Goal: Task Accomplishment & Management: Manage account settings

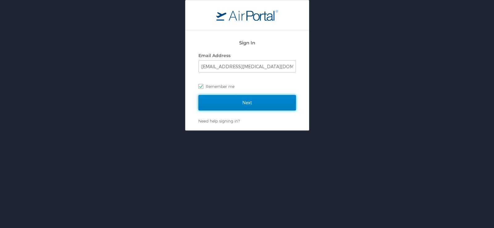
click at [283, 106] on input "Next" at bounding box center [248, 102] width 98 height 15
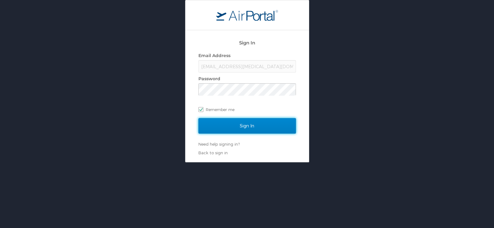
click at [290, 128] on input "Sign In" at bounding box center [248, 125] width 98 height 15
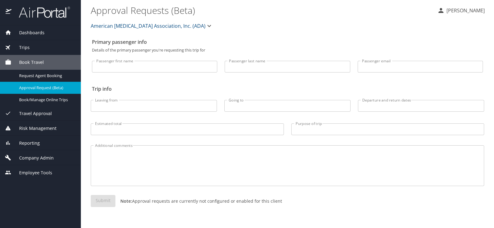
click at [28, 140] on span "Reporting" at bounding box center [25, 143] width 28 height 7
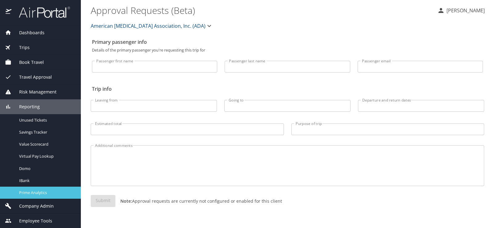
click at [23, 190] on span "Prime Analytics" at bounding box center [46, 193] width 54 height 6
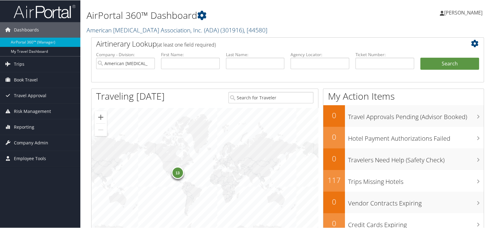
click at [113, 26] on link "American Diabetes Association, Inc. (ADA) ( 301916 ) , [ 44580 ]" at bounding box center [176, 30] width 181 height 8
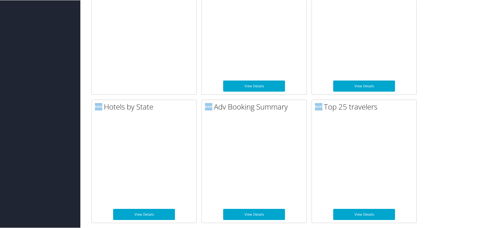
scroll to position [432, 0]
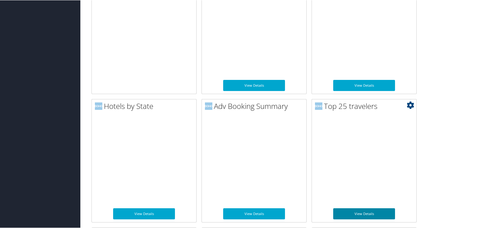
click at [352, 208] on link "View Details" at bounding box center [364, 213] width 62 height 11
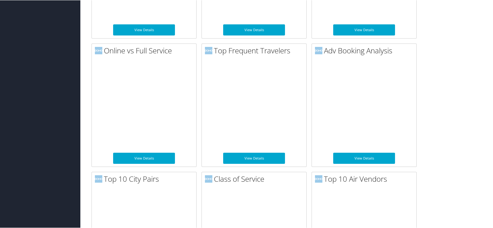
scroll to position [617, 0]
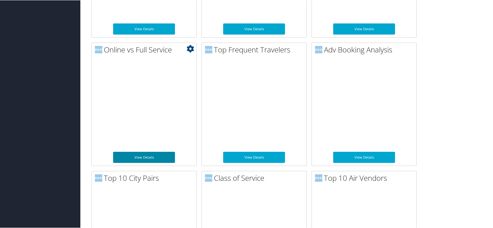
click at [142, 152] on link "View Details" at bounding box center [144, 157] width 62 height 11
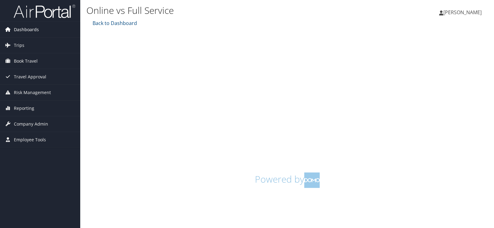
click at [29, 29] on span "Dashboards" at bounding box center [26, 29] width 25 height 15
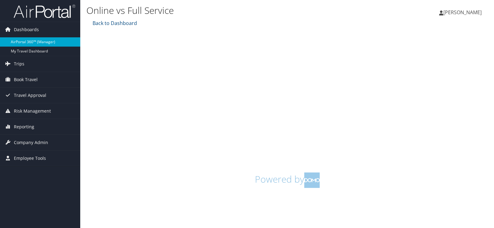
click at [28, 39] on link "AirPortal 360™ (Manager)" at bounding box center [40, 41] width 80 height 9
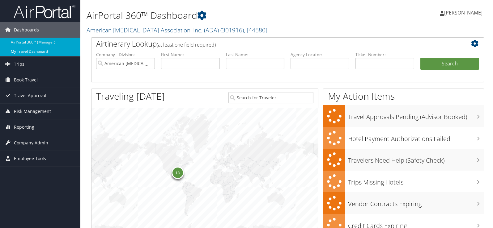
click at [27, 53] on link "My Travel Dashboard" at bounding box center [40, 51] width 80 height 9
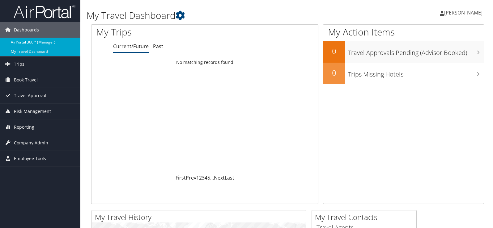
click at [44, 38] on link "AirPortal 360™ (Manager)" at bounding box center [40, 41] width 80 height 9
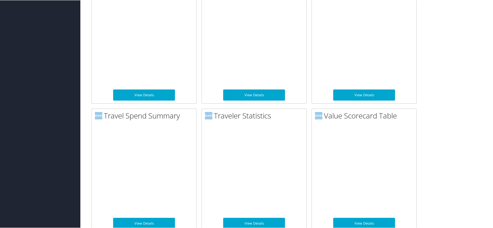
scroll to position [957, 0]
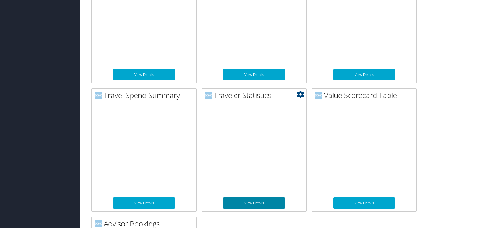
click at [249, 197] on link "View Details" at bounding box center [254, 202] width 62 height 11
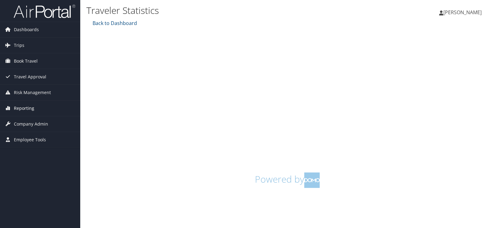
click at [31, 106] on span "Reporting" at bounding box center [24, 108] width 20 height 15
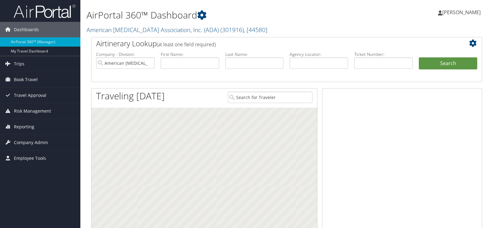
scroll to position [957, 0]
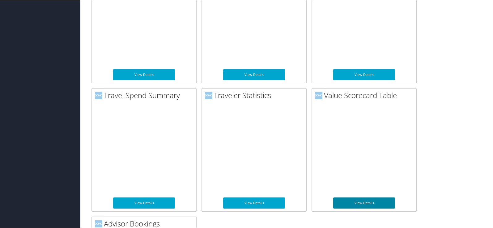
click at [369, 197] on link "View Details" at bounding box center [364, 202] width 62 height 11
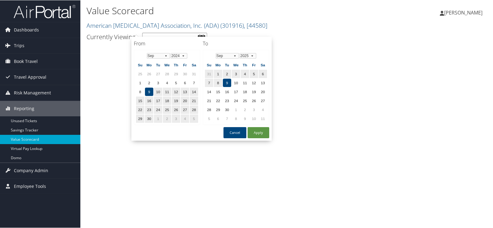
click at [190, 33] on input "9/9/2024 - 9/9/2025" at bounding box center [174, 37] width 65 height 11
click at [165, 53] on select "Jan Feb Mar Apr May Jun [DATE] Aug Sep Oct Nov Dec" at bounding box center [158, 56] width 23 height 6
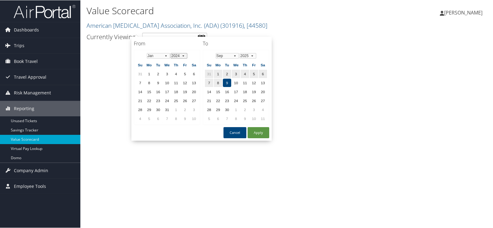
click at [183, 53] on select "1974 1975 1976 1977 1978 1979 1980 1981 1982 1983 1984 1985 1986 1987 1988 1989…" at bounding box center [178, 56] width 16 height 6
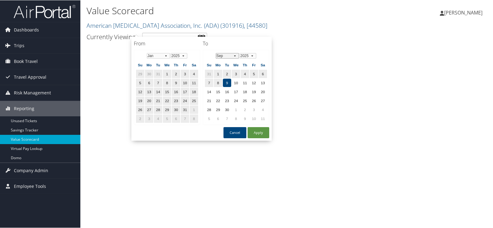
click at [234, 53] on select "Jan Feb Mar Apr May Jun [DATE] Aug Sep Oct Nov Dec" at bounding box center [227, 56] width 23 height 6
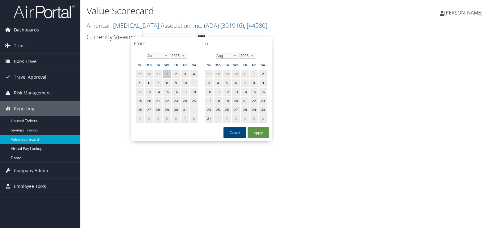
click at [165, 69] on td "1" at bounding box center [167, 73] width 8 height 8
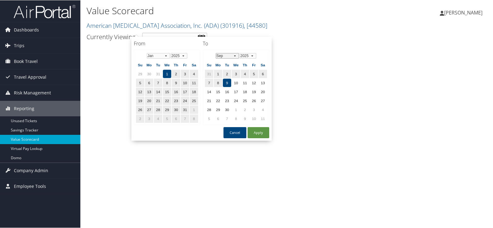
click at [232, 53] on select "Jan Feb Mar Apr May Jun Jul Aug Sep Oct Nov Dec" at bounding box center [227, 56] width 23 height 6
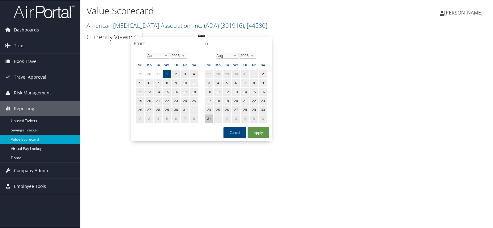
click at [207, 115] on td "31" at bounding box center [209, 118] width 8 height 8
click at [258, 127] on button "Apply" at bounding box center [258, 132] width 22 height 11
type input "1/1/2025 - 8/31/2025"
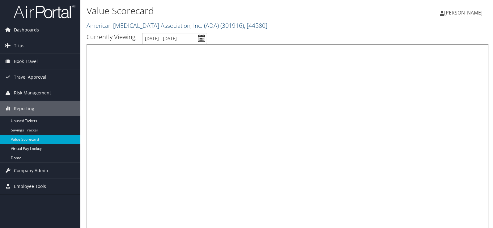
click at [164, 23] on link "American Diabetes Association, Inc. (ADA) ( 301916 ) , [ 44580 ]" at bounding box center [176, 25] width 181 height 8
click at [36, 135] on link "Value Scorecard" at bounding box center [40, 139] width 80 height 9
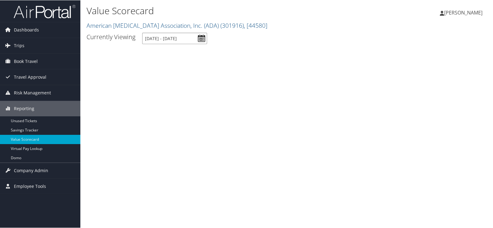
click at [188, 32] on input "[DATE] - [DATE]" at bounding box center [174, 37] width 65 height 11
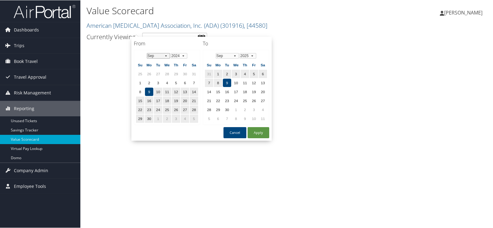
click at [160, 54] on select "Jan Feb Mar Apr May Jun [DATE] Aug Sep Oct Nov Dec" at bounding box center [158, 56] width 23 height 6
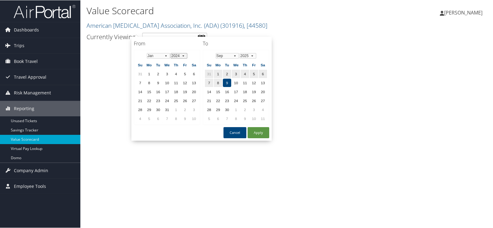
click at [183, 53] on select "1974 1975 1976 1977 1978 1979 1980 1981 1982 1983 1984 1985 1986 1987 1988 1989…" at bounding box center [178, 56] width 16 height 6
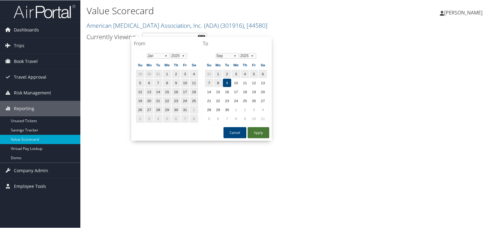
click at [257, 128] on button "Apply" at bounding box center [258, 132] width 22 height 11
type input "9/9/2024 - 9/9/2025"
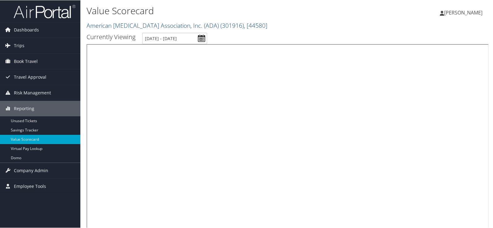
click at [112, 21] on link "American [MEDICAL_DATA] Association, Inc. (ADA) ( 301916 ) , [ 44580 ]" at bounding box center [176, 25] width 181 height 8
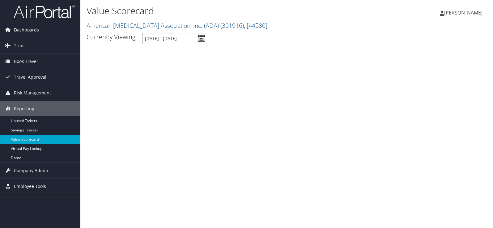
click at [193, 32] on input "[DATE] - [DATE]" at bounding box center [174, 37] width 65 height 11
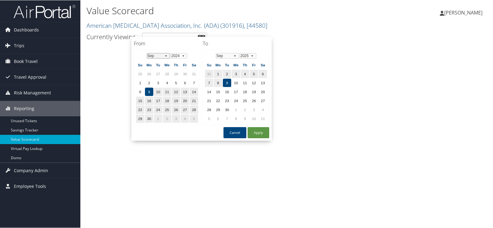
click at [166, 54] on select "Jan Feb Mar Apr May Jun [DATE] Aug Sep Oct Nov Dec" at bounding box center [158, 56] width 23 height 6
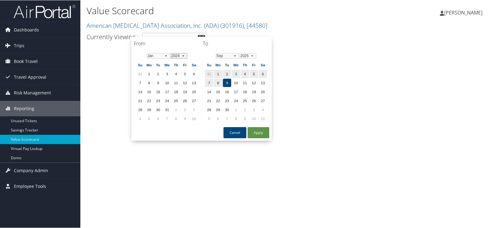
click at [182, 53] on select "1974 1975 1976 1977 1978 1979 1980 1981 1982 1983 1984 1985 1986 1987 1988 1989…" at bounding box center [178, 56] width 16 height 6
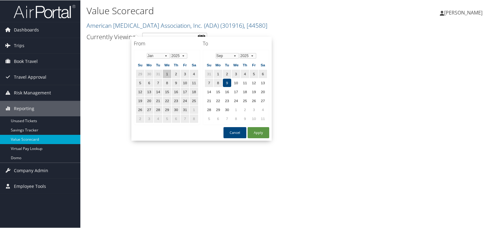
click at [164, 69] on td "1" at bounding box center [167, 73] width 8 height 8
click at [233, 53] on select "Jan Feb Mar Apr May Jun [DATE] Aug Sep Oct Nov Dec" at bounding box center [227, 56] width 23 height 6
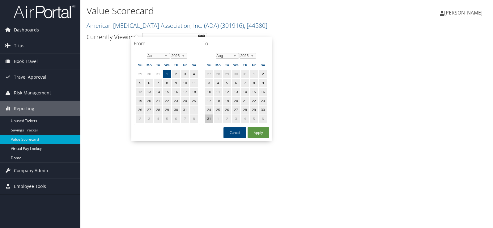
click at [207, 115] on td "31" at bounding box center [209, 118] width 8 height 8
click at [257, 130] on button "Apply" at bounding box center [258, 132] width 22 height 11
type input "[DATE] - [DATE]"
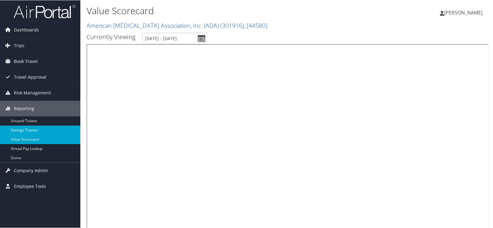
click at [31, 128] on link "Savings Tracker" at bounding box center [40, 129] width 80 height 9
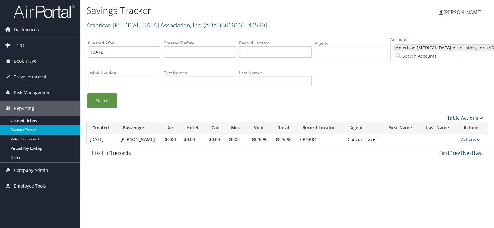
click at [19, 48] on span "Trips" at bounding box center [19, 45] width 10 height 15
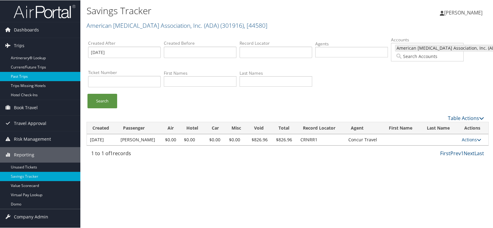
click at [19, 76] on link "Past Trips" at bounding box center [40, 76] width 80 height 9
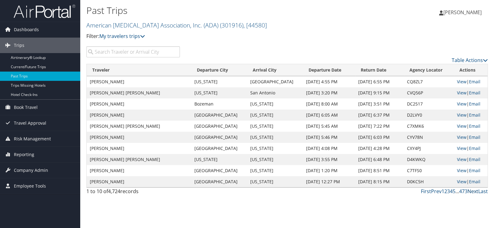
click at [479, 188] on link "Next" at bounding box center [473, 191] width 11 height 7
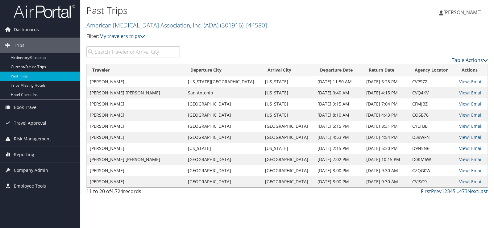
click at [466, 57] on link "Table Actions" at bounding box center [470, 60] width 36 height 7
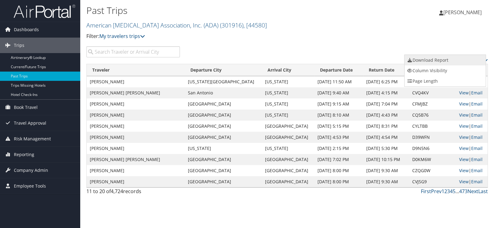
click at [428, 58] on link "Download Report" at bounding box center [445, 60] width 81 height 10
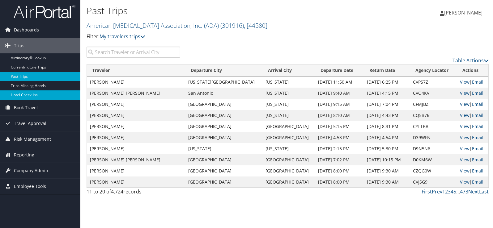
click at [36, 94] on link "Hotel Check-ins" at bounding box center [40, 94] width 80 height 9
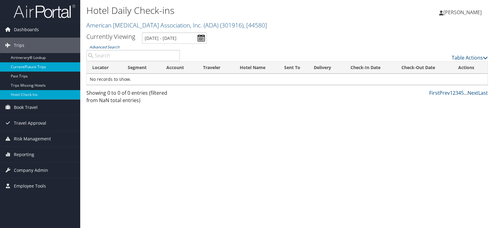
click at [54, 69] on link "Current/Future Trips" at bounding box center [40, 66] width 80 height 9
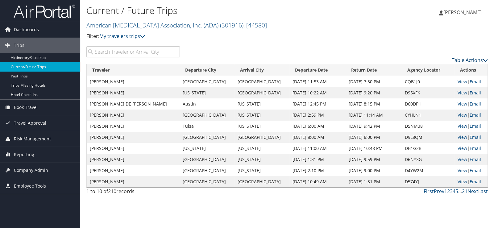
click at [477, 57] on link "Table Actions" at bounding box center [470, 60] width 36 height 7
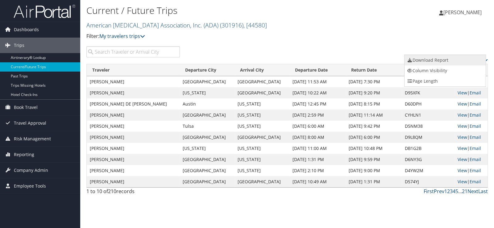
click at [434, 58] on link "Download Report" at bounding box center [445, 60] width 81 height 10
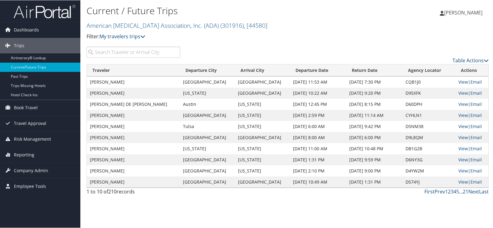
click at [469, 14] on span "[PERSON_NAME]" at bounding box center [463, 12] width 38 height 7
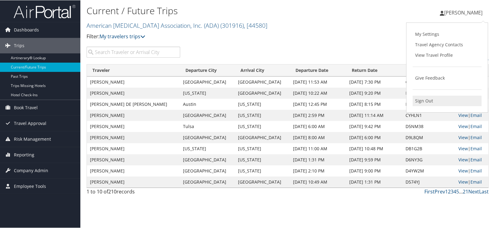
click at [417, 95] on link "Sign Out" at bounding box center [446, 100] width 69 height 10
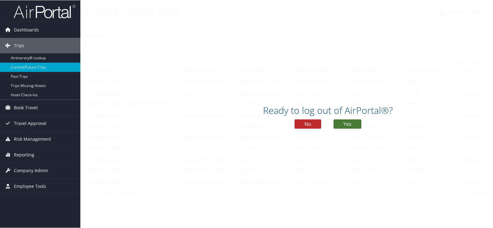
click at [343, 122] on button "Yes" at bounding box center [347, 123] width 28 height 9
